Goal: Task Accomplishment & Management: Use online tool/utility

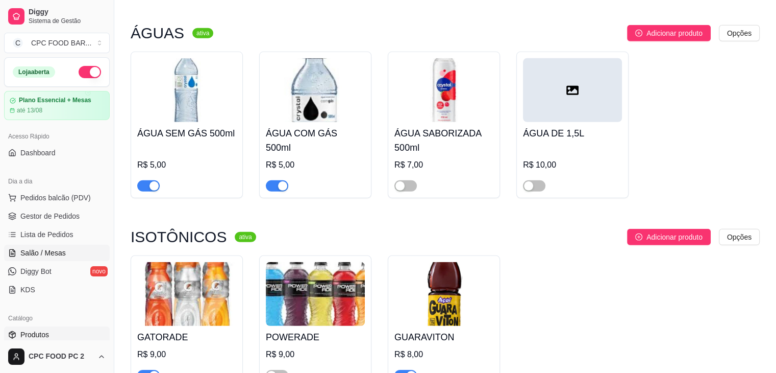
scroll to position [106, 0]
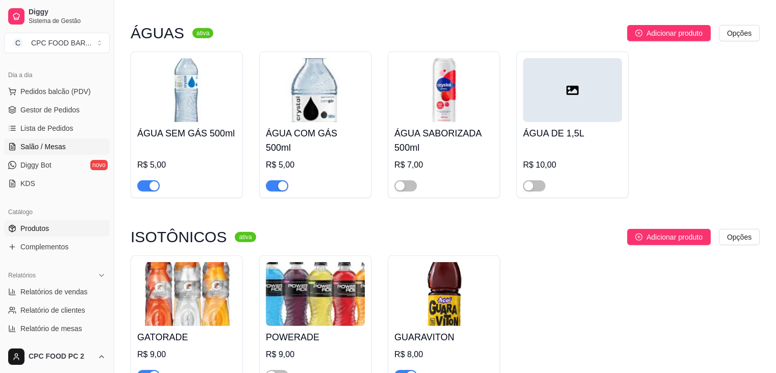
click at [63, 145] on span "Salão / Mesas" at bounding box center [42, 146] width 45 height 10
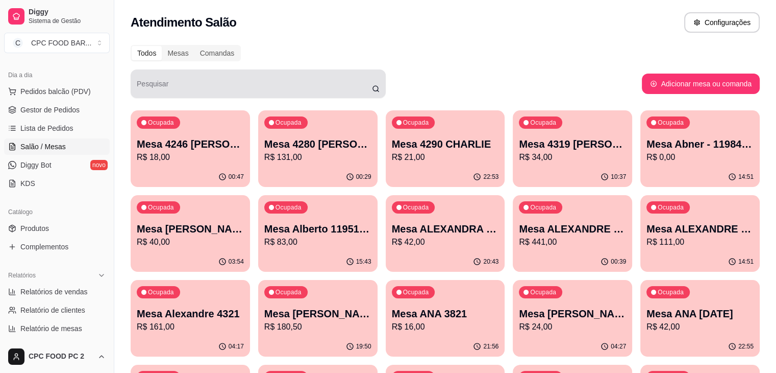
click at [198, 75] on div at bounding box center [258, 84] width 243 height 20
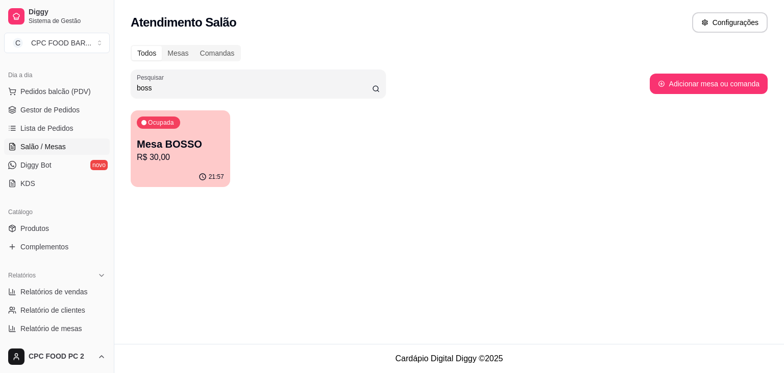
type input "boss"
click at [179, 156] on p "R$ 30,00" at bounding box center [180, 157] width 85 height 12
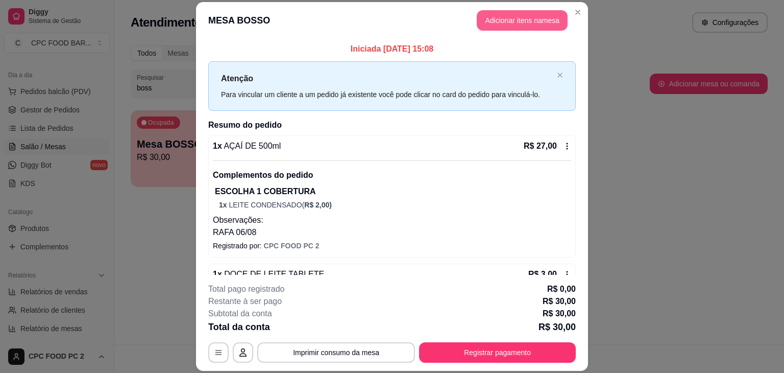
click at [515, 23] on button "Adicionar itens na mesa" at bounding box center [522, 20] width 91 height 20
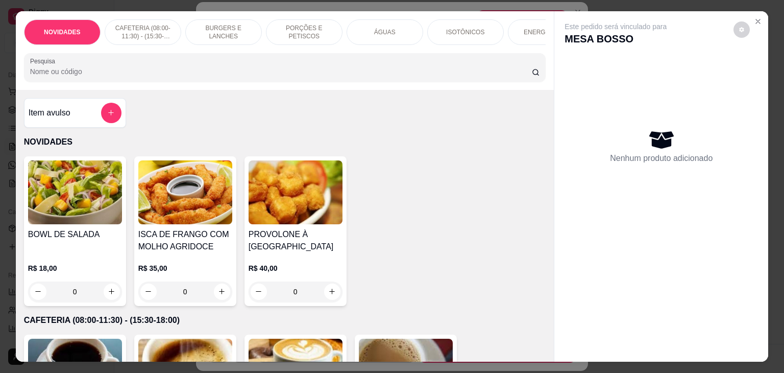
click at [336, 77] on input "Pesquisa" at bounding box center [281, 71] width 502 height 10
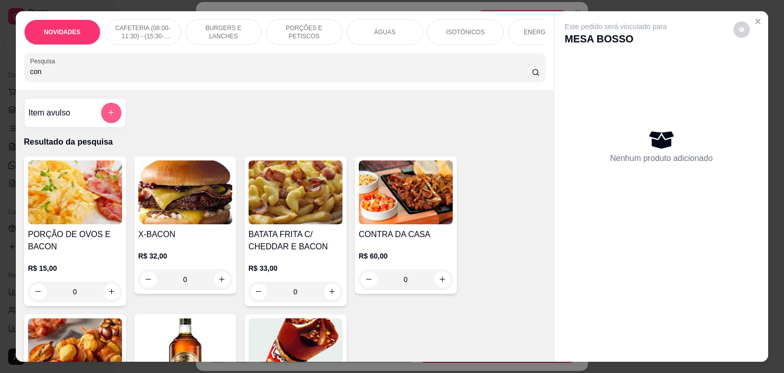
type input "con"
click at [110, 109] on button "add-separate-item" at bounding box center [111, 113] width 20 height 20
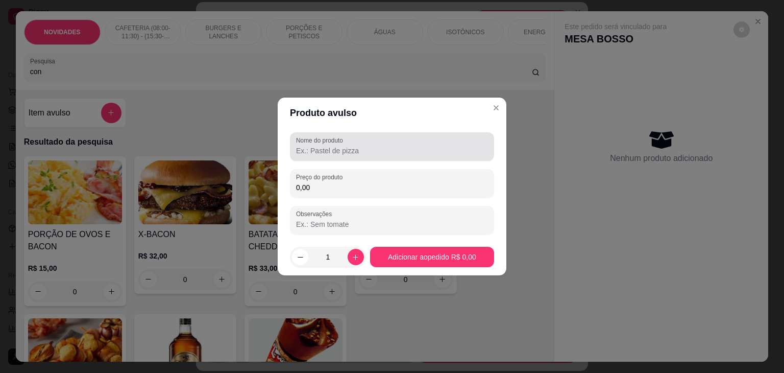
click at [327, 145] on input "Nome do produto" at bounding box center [392, 150] width 192 height 10
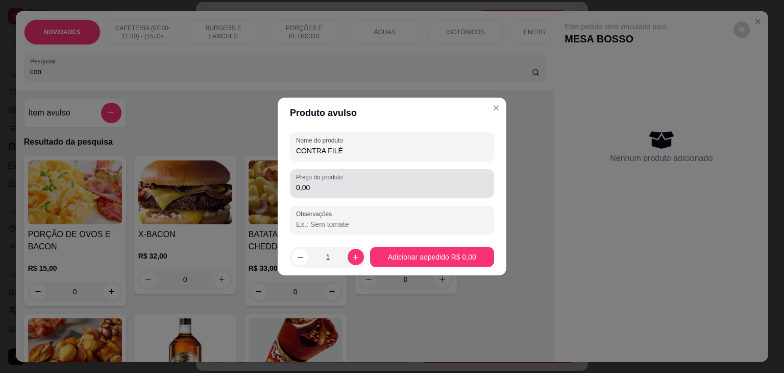
type input "CONTRA FILÉ"
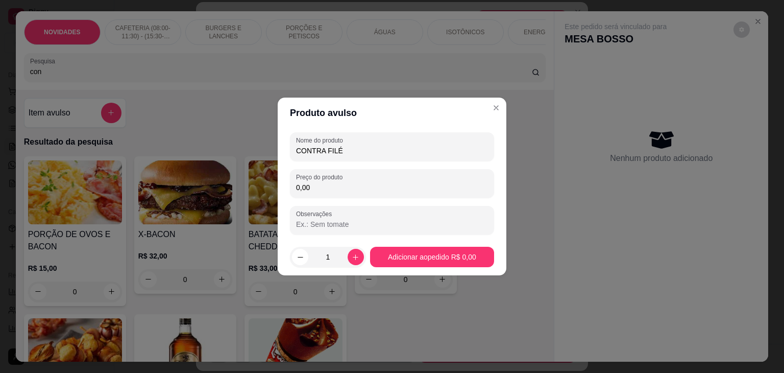
click at [380, 187] on input "0,00" at bounding box center [392, 187] width 192 height 10
type input "38,00"
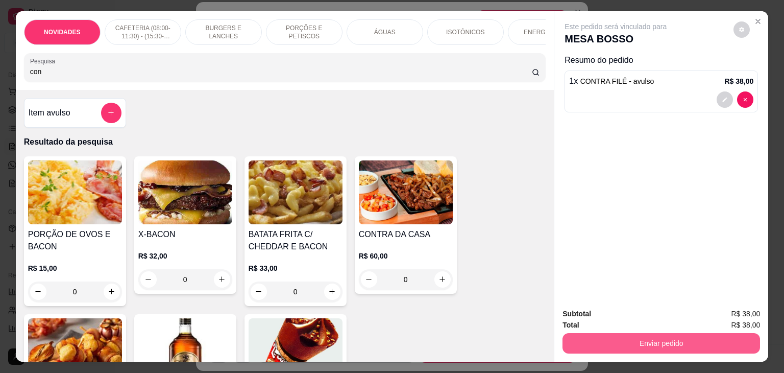
click at [618, 337] on button "Enviar pedido" at bounding box center [662, 343] width 198 height 20
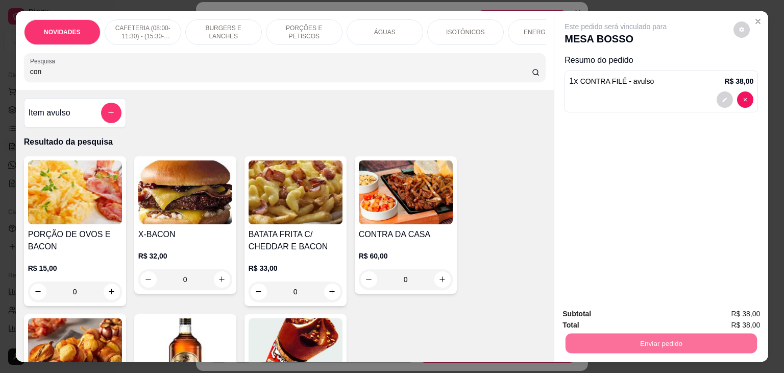
click at [614, 310] on button "Não registrar e enviar pedido" at bounding box center [627, 313] width 103 height 19
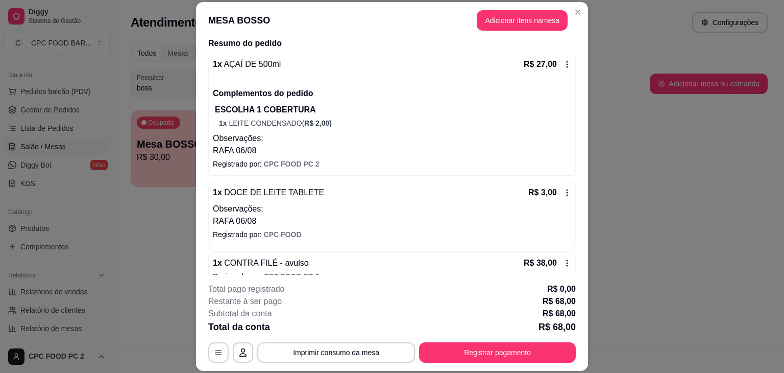
scroll to position [98, 0]
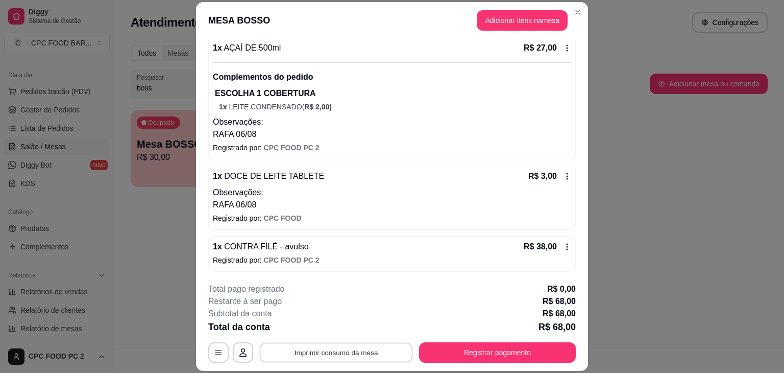
click at [384, 353] on button "Imprimir consumo da mesa" at bounding box center [336, 353] width 153 height 20
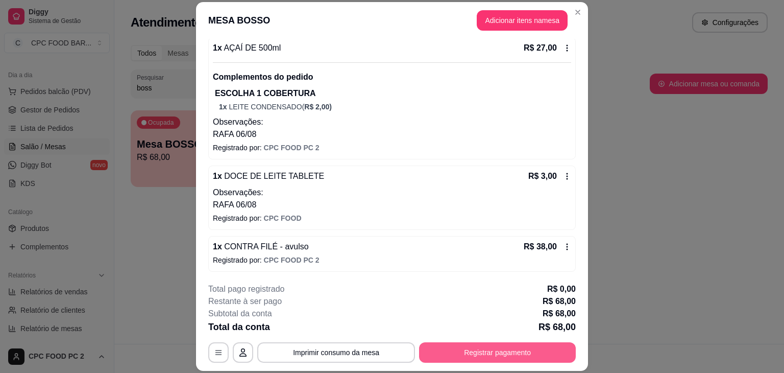
click at [472, 355] on button "Registrar pagamento" at bounding box center [497, 352] width 157 height 20
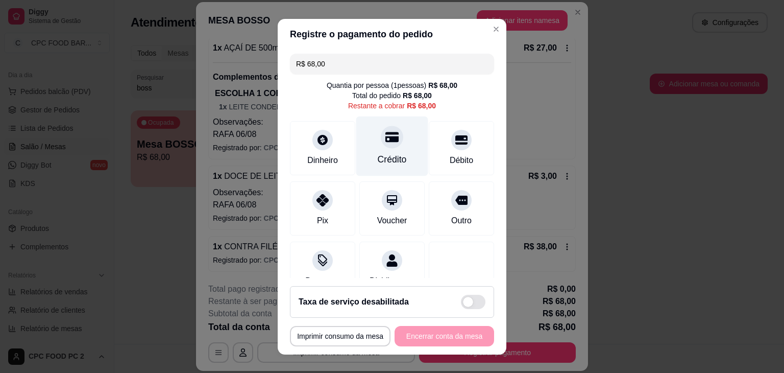
click at [380, 162] on div "Crédito" at bounding box center [392, 159] width 29 height 13
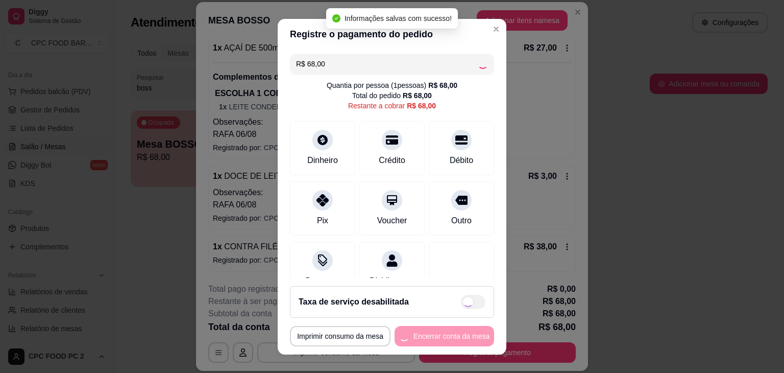
type input "R$ 0,00"
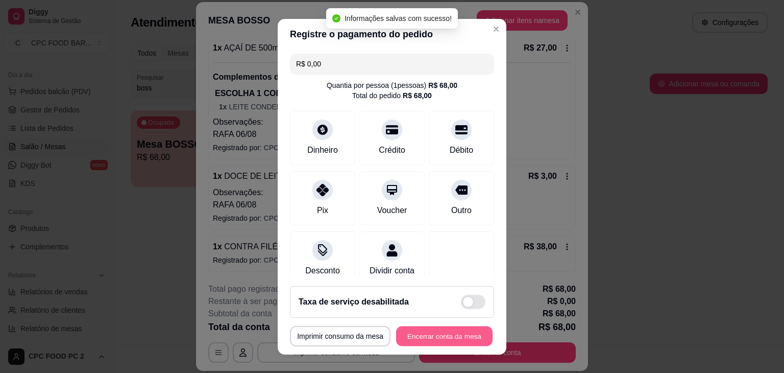
click at [450, 337] on button "Encerrar conta da mesa" at bounding box center [444, 336] width 96 height 20
